Goal: Task Accomplishment & Management: Use online tool/utility

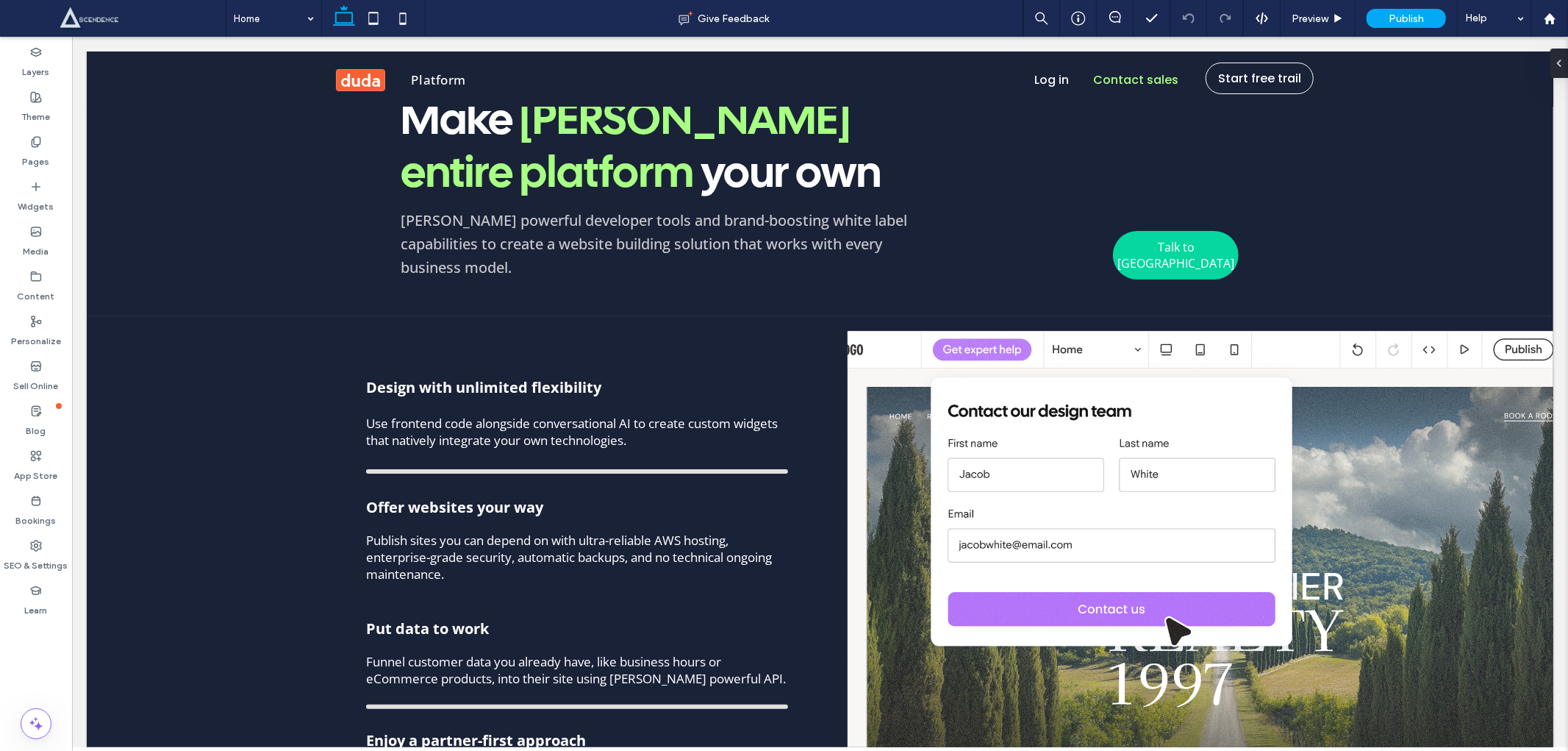
scroll to position [4685, 0]
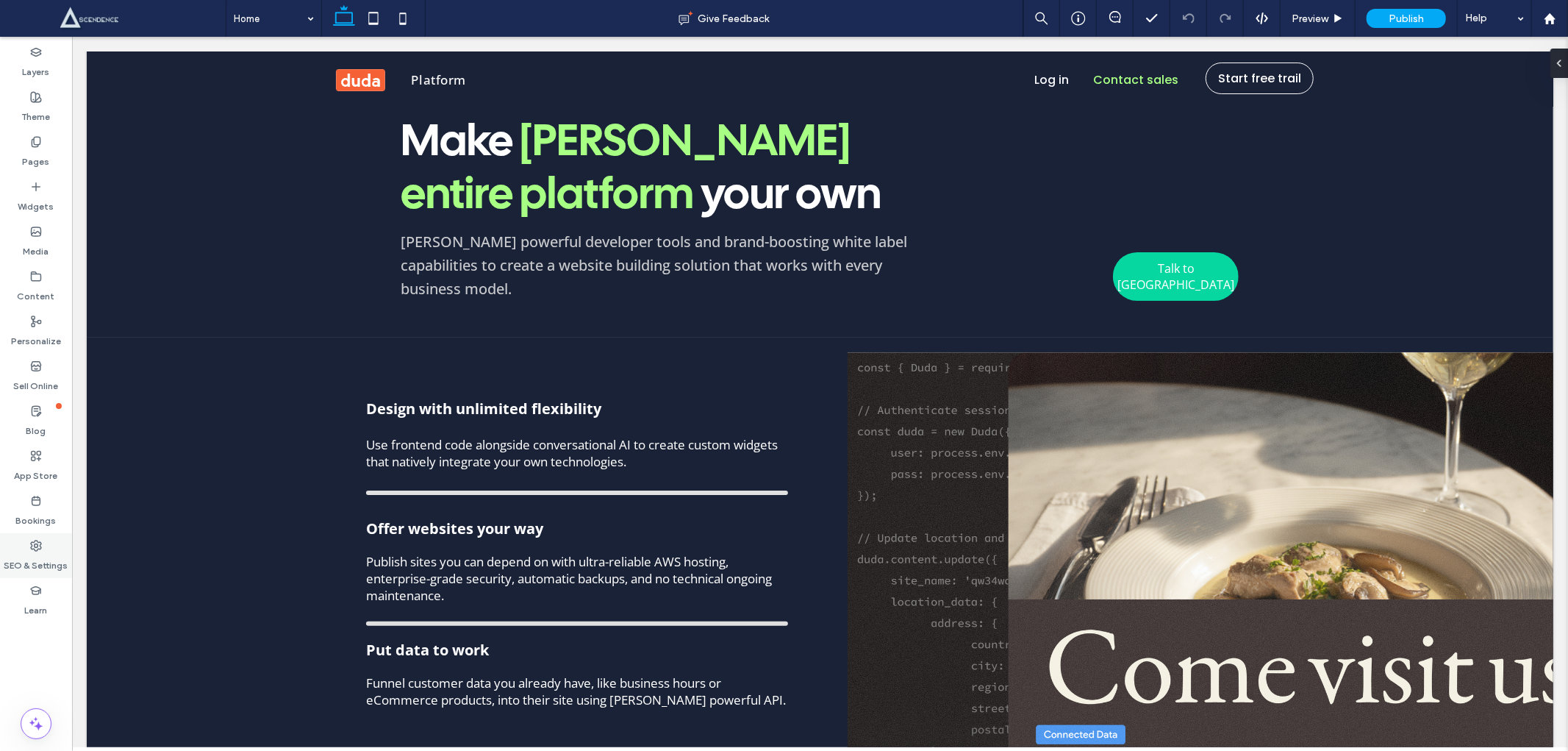
click at [32, 562] on label "SEO & Settings" at bounding box center [36, 562] width 64 height 20
click at [31, 540] on icon at bounding box center [36, 546] width 12 height 12
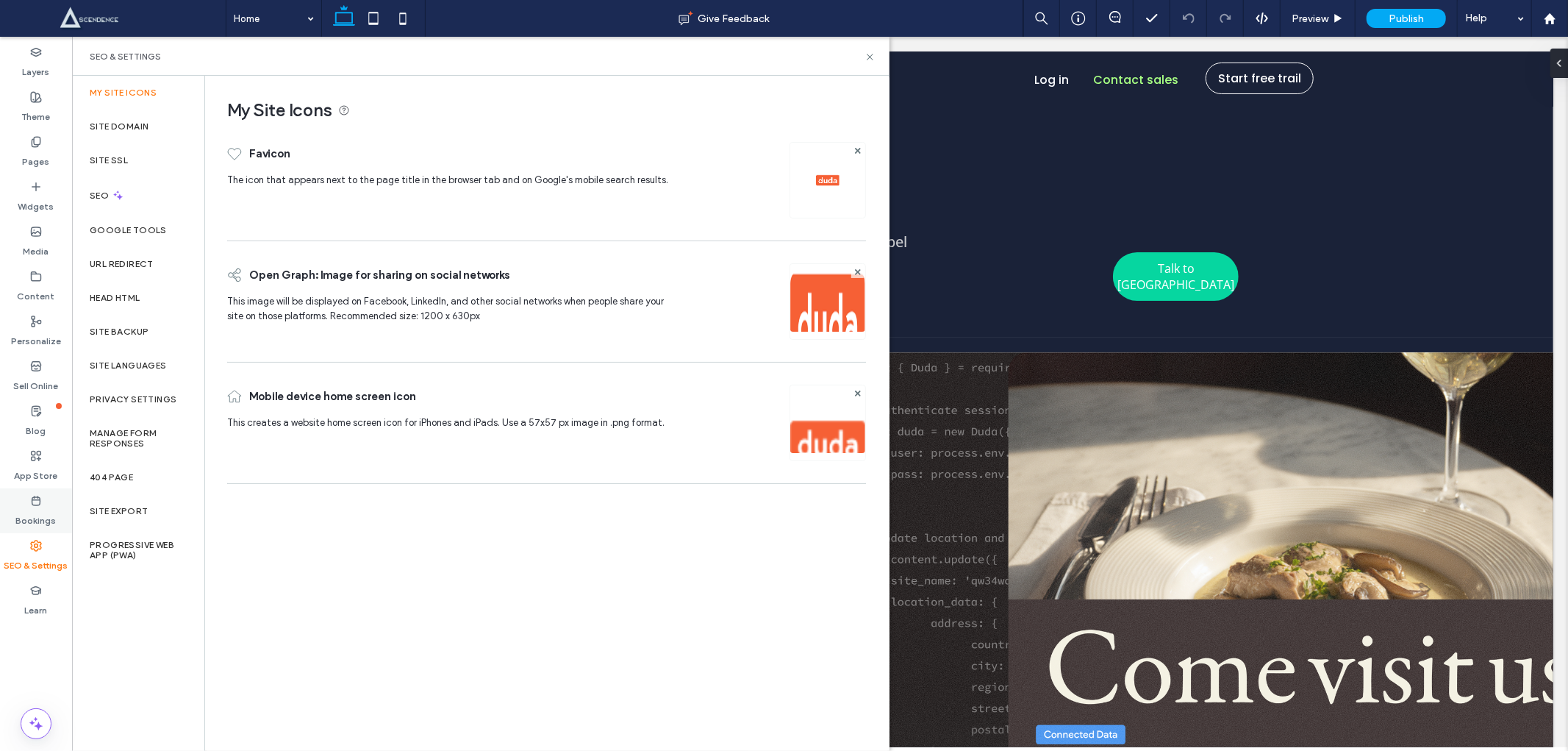
click at [30, 540] on icon at bounding box center [36, 546] width 12 height 12
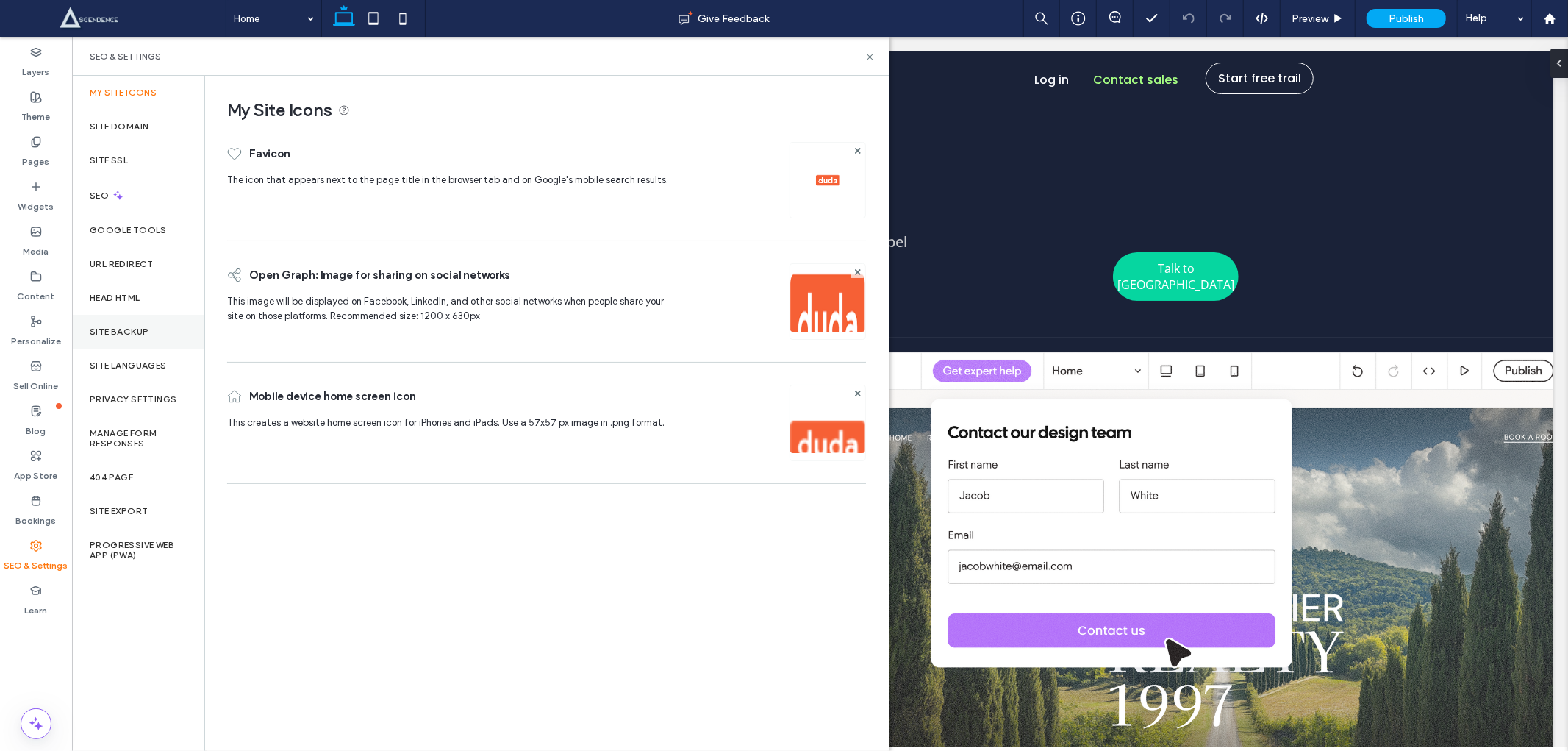
click at [135, 332] on label "Site Backup" at bounding box center [119, 332] width 59 height 11
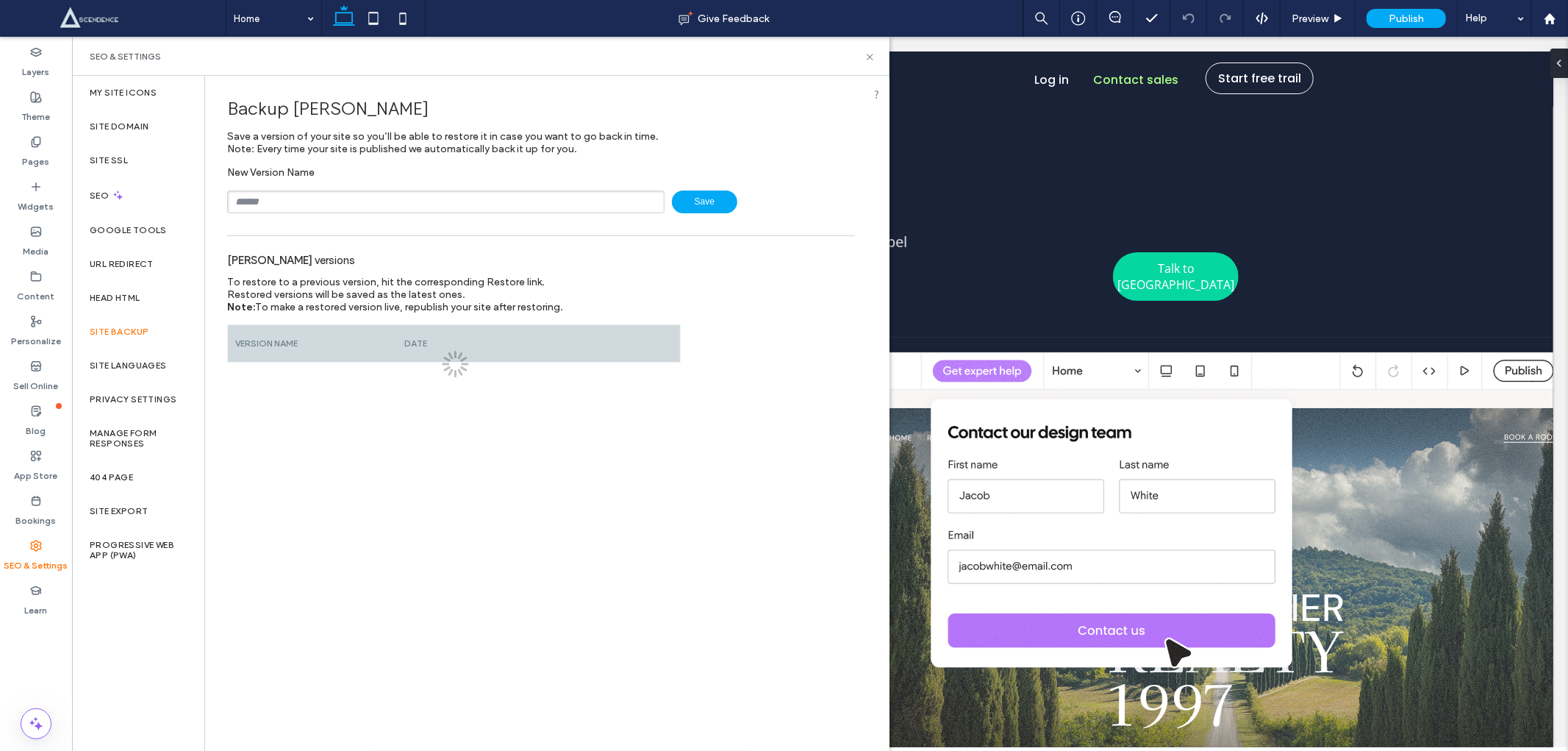
click at [338, 201] on input "text" at bounding box center [446, 202] width 438 height 23
click at [339, 196] on input "text" at bounding box center [446, 202] width 438 height 23
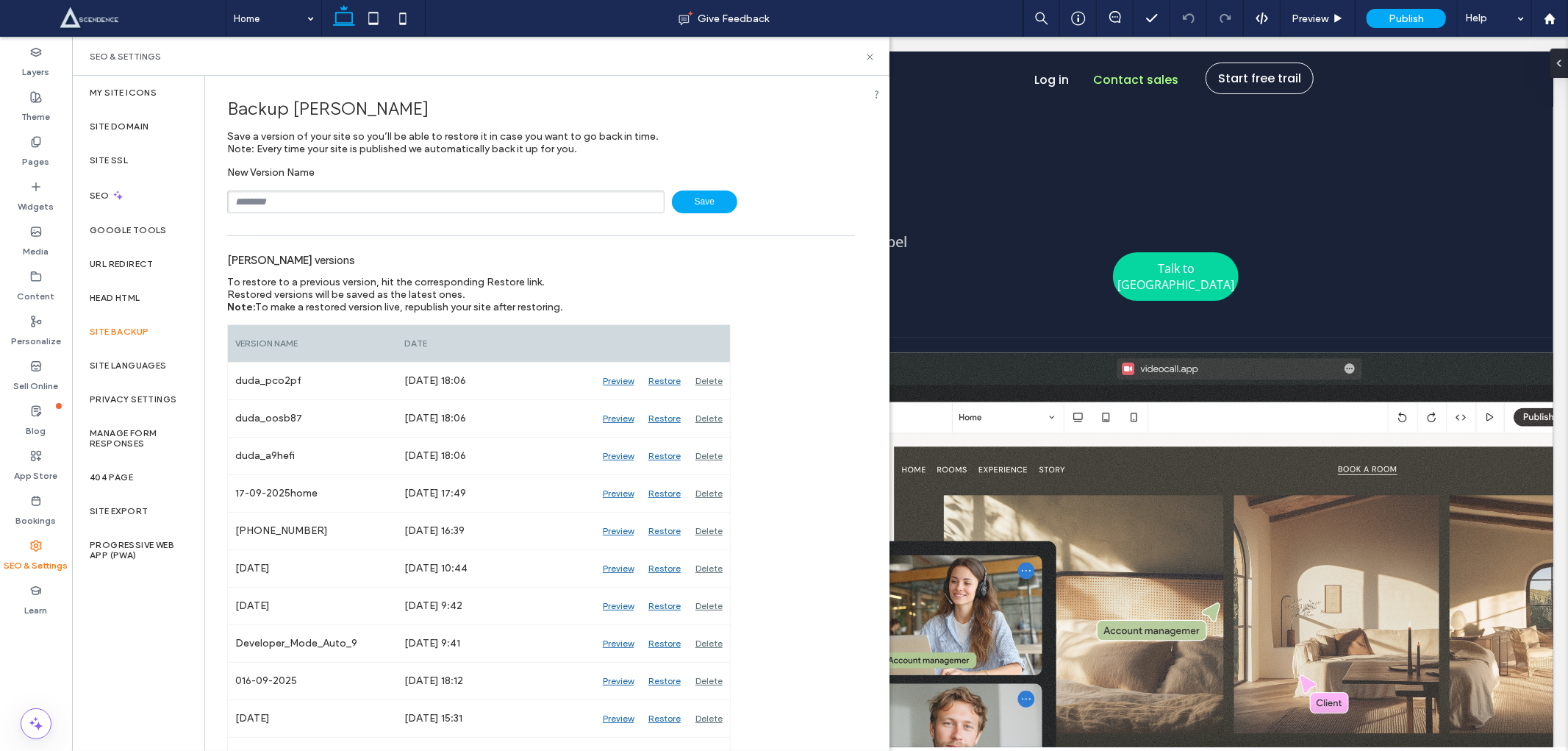
click at [268, 186] on div "New Version Name Save" at bounding box center [541, 189] width 628 height 47
click at [273, 196] on input "text" at bounding box center [446, 202] width 438 height 23
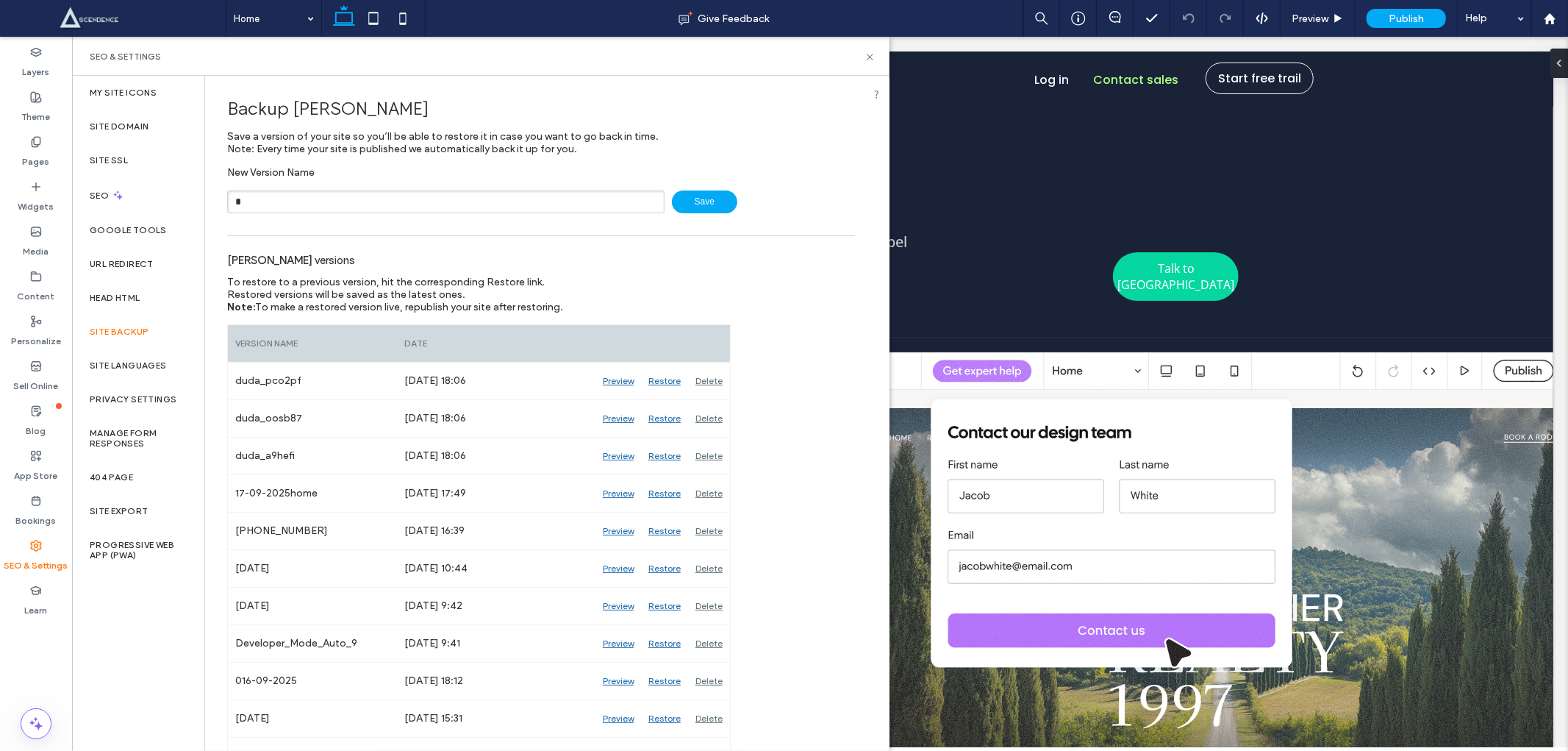
type input "*"
